Goal: Check status

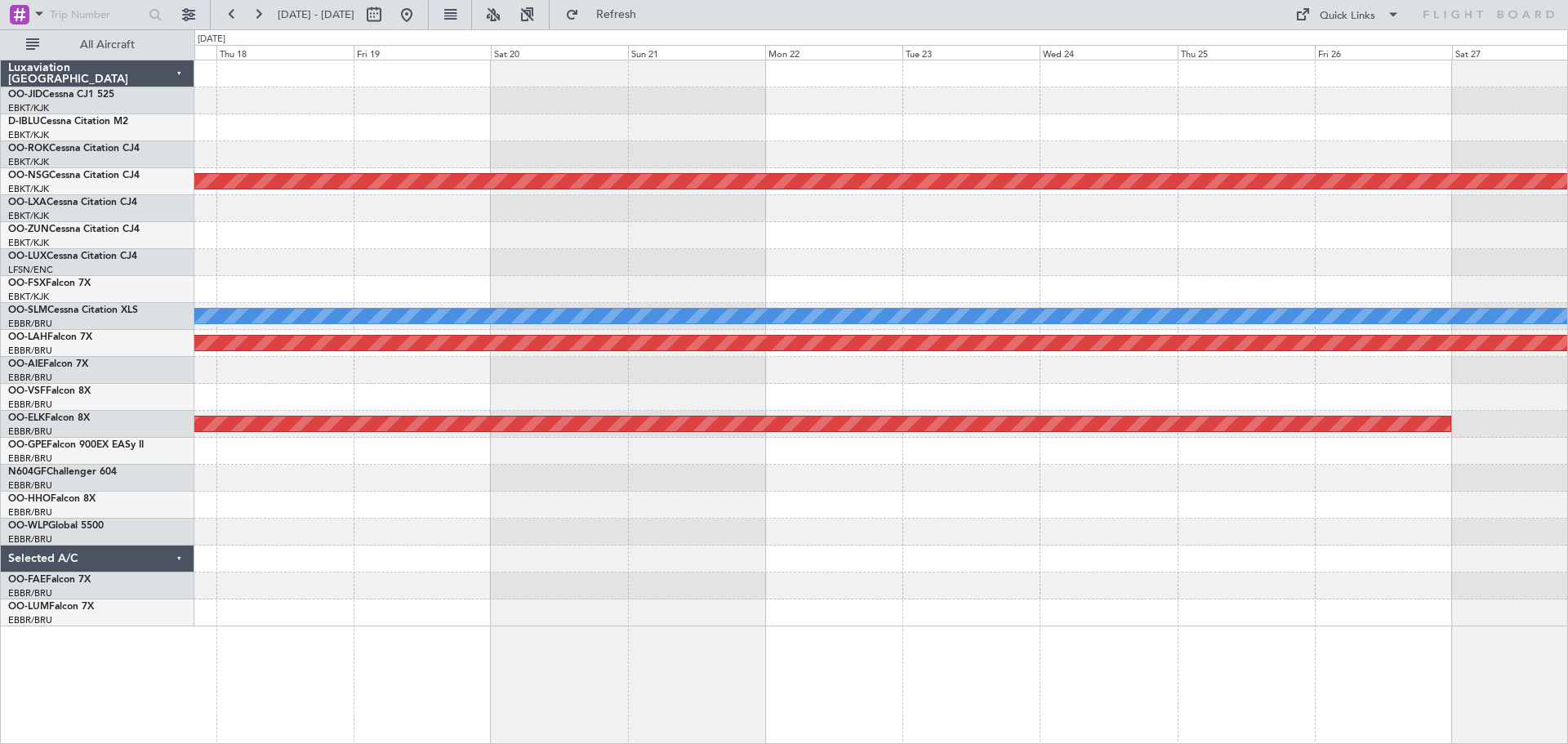
click at [1074, 294] on div "Planned Maint Paris (Le Bourget) A/C Unavailable Monchengladbach Planned Maint …" at bounding box center [881, 343] width 1373 height 566
